Goal: Find specific page/section: Find specific page/section

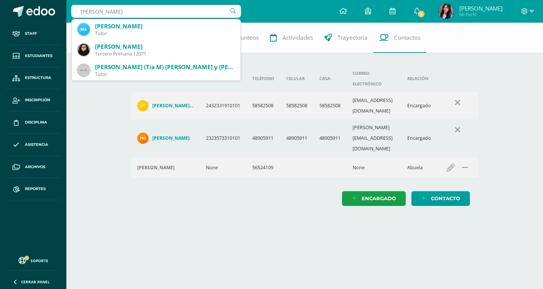
type input "Mariana Casa"
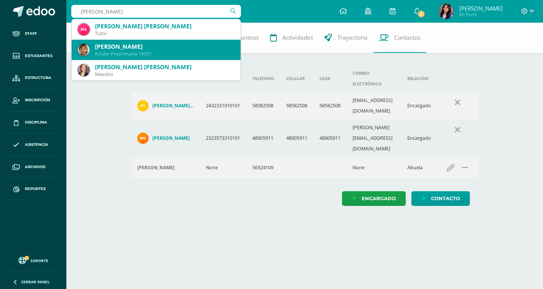
click at [162, 47] on div "[PERSON_NAME]" at bounding box center [165, 47] width 140 height 8
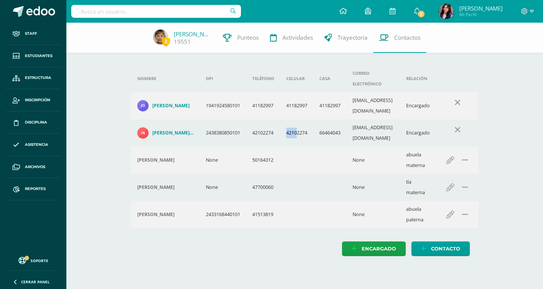
drag, startPoint x: 287, startPoint y: 110, endPoint x: 299, endPoint y: 113, distance: 12.4
click at [299, 119] on td "42102274" at bounding box center [296, 132] width 33 height 27
click at [96, 86] on div "2 [PERSON_NAME] 19551 Punteos Actividades Trayectoria Contactos Agrega un nuevo…" at bounding box center [304, 147] width 477 height 248
click at [102, 66] on div "2 [PERSON_NAME] 19551 Punteos Actividades Trayectoria Contactos Agrega un nuevo…" at bounding box center [304, 147] width 477 height 248
